Goal: Information Seeking & Learning: Learn about a topic

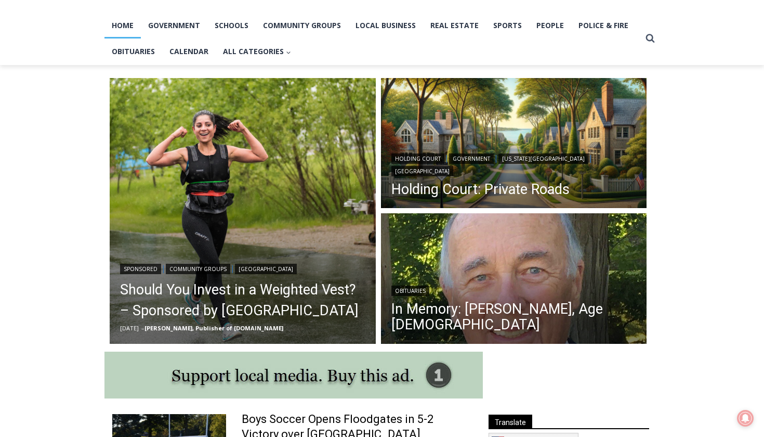
scroll to position [223, 0]
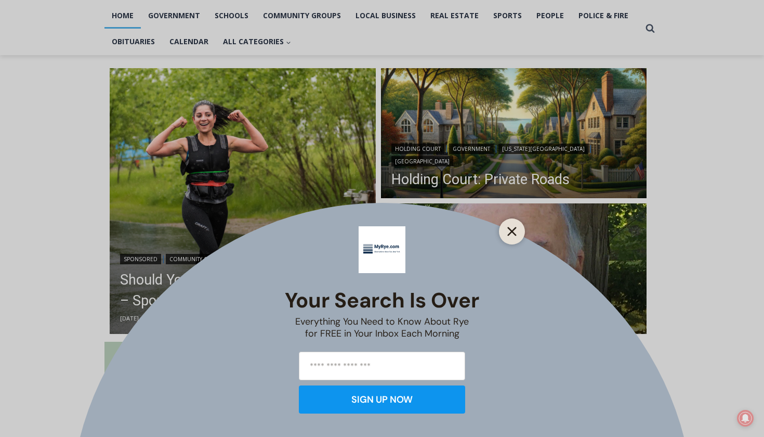
click at [510, 227] on button "Close" at bounding box center [512, 231] width 15 height 15
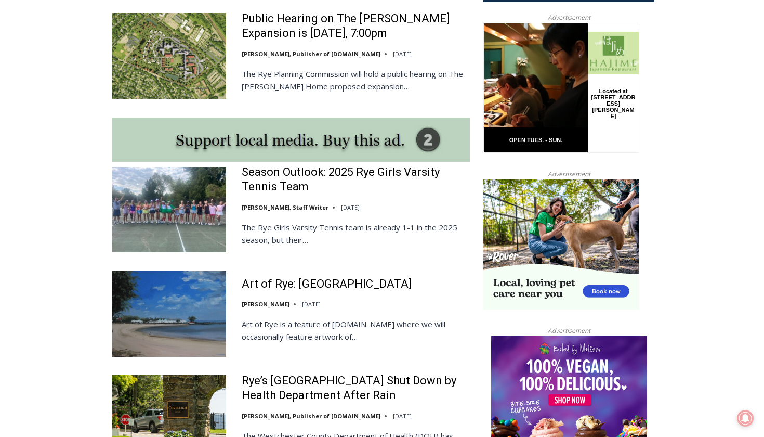
scroll to position [840, 0]
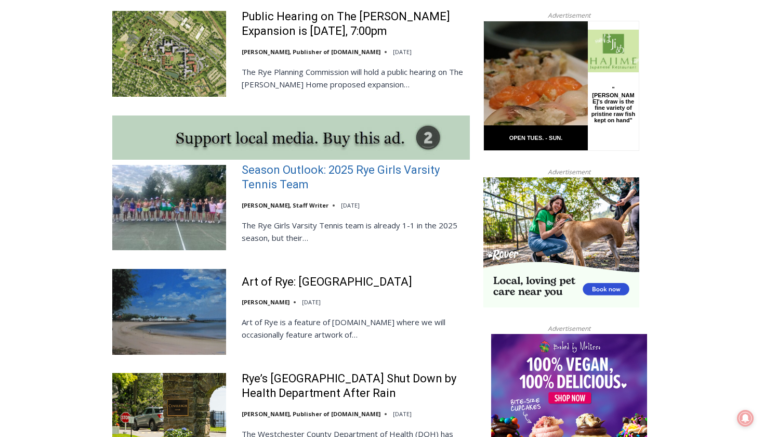
click at [372, 163] on link "Season Outlook: 2025 Rye Girls Varsity Tennis Team" at bounding box center [356, 178] width 228 height 30
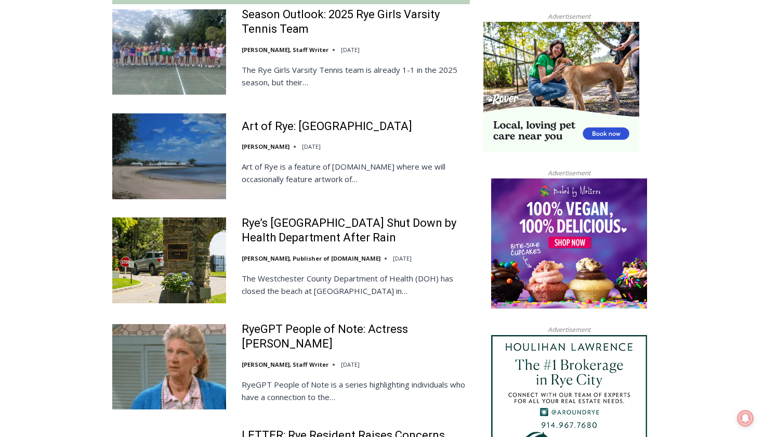
scroll to position [997, 0]
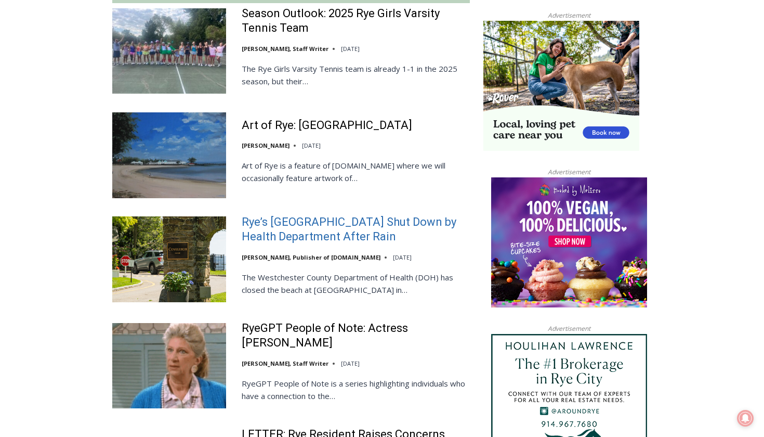
click at [279, 215] on link "Rye’s [GEOGRAPHIC_DATA] Shut Down by Health Department After Rain" at bounding box center [356, 230] width 228 height 30
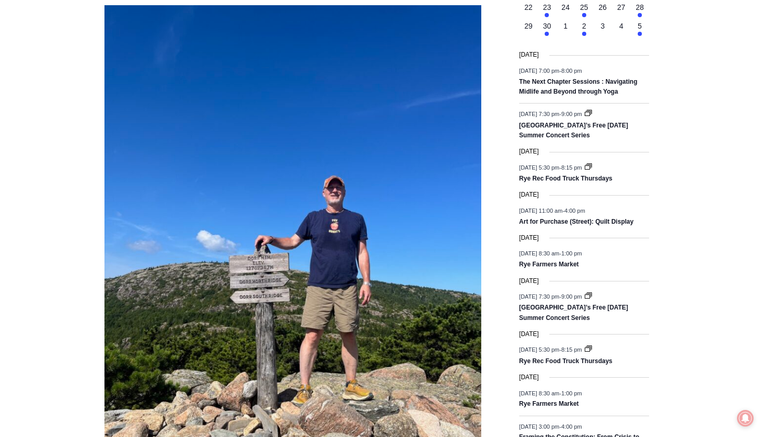
scroll to position [1403, 0]
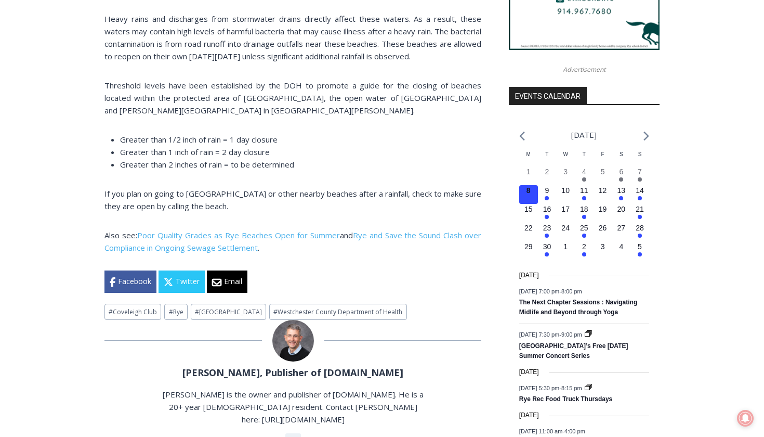
scroll to position [1095, 0]
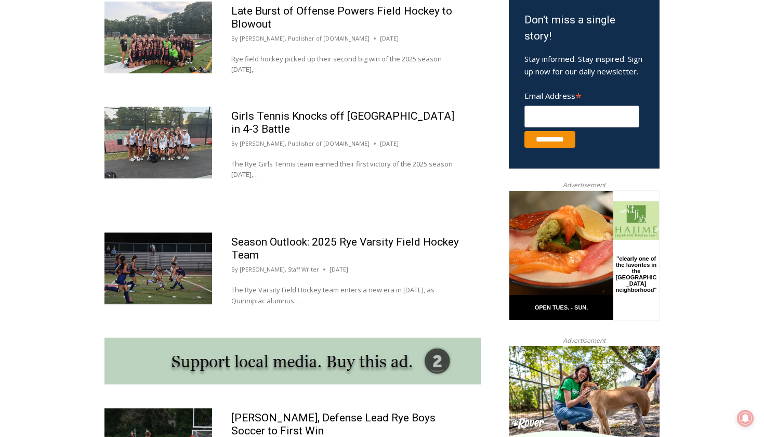
scroll to position [634, 0]
